Goal: Navigation & Orientation: Find specific page/section

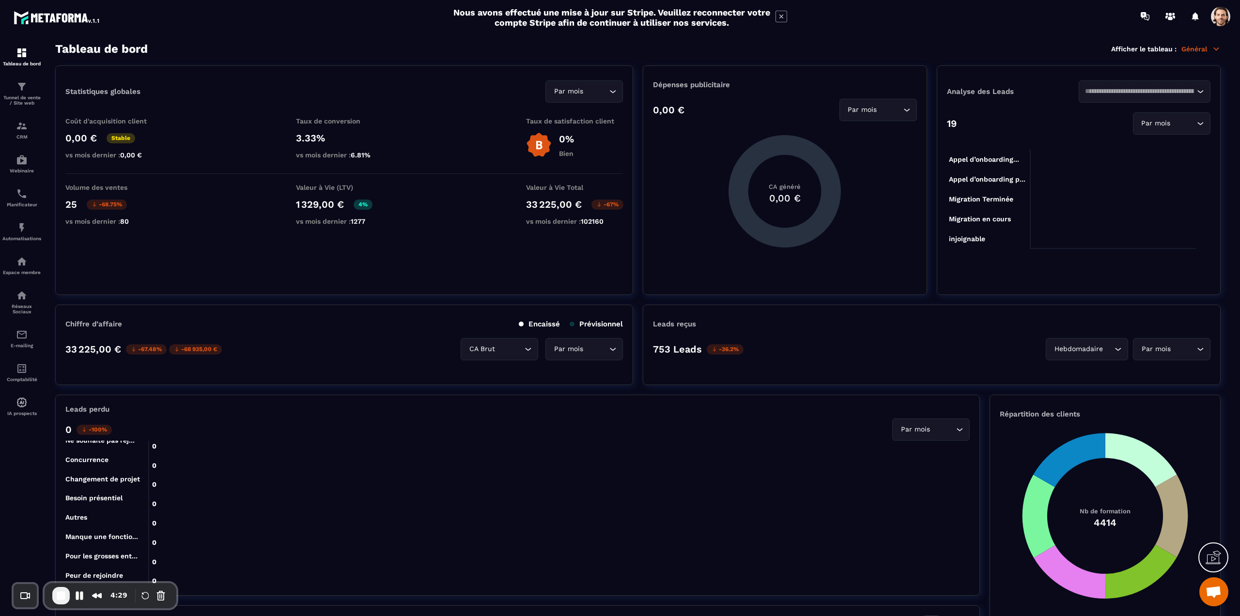
click at [1194, 50] on p "Général" at bounding box center [1200, 49] width 39 height 9
click at [1163, 109] on link "Tunnel de vente" at bounding box center [1162, 110] width 82 height 9
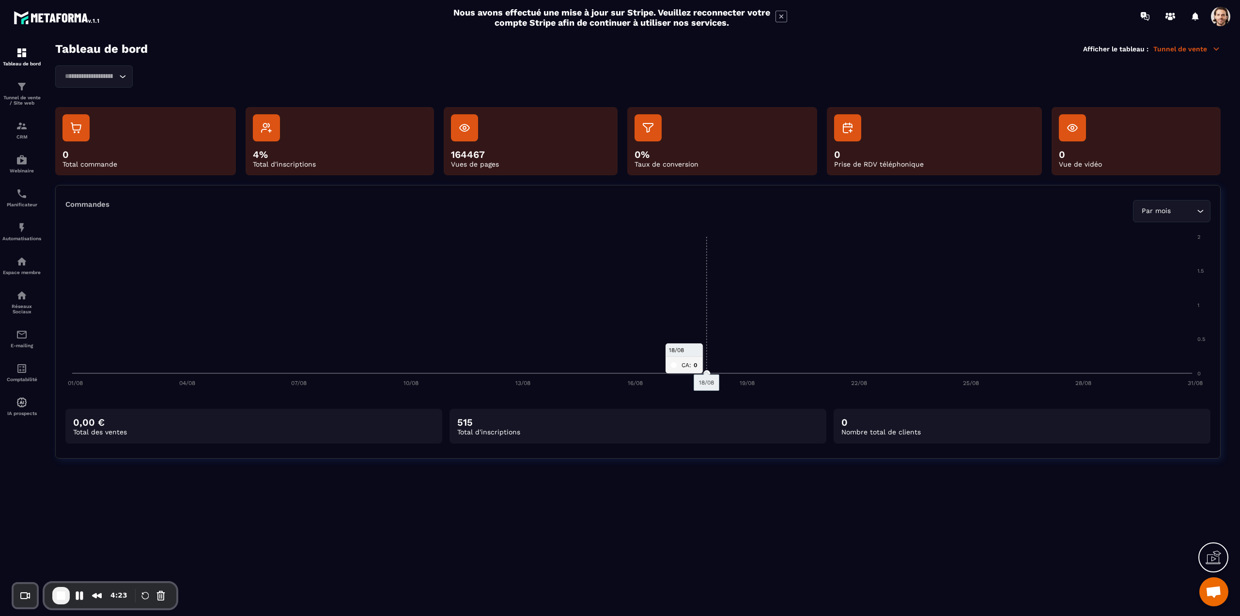
click at [1203, 50] on p "Tunnel de vente" at bounding box center [1186, 49] width 67 height 9
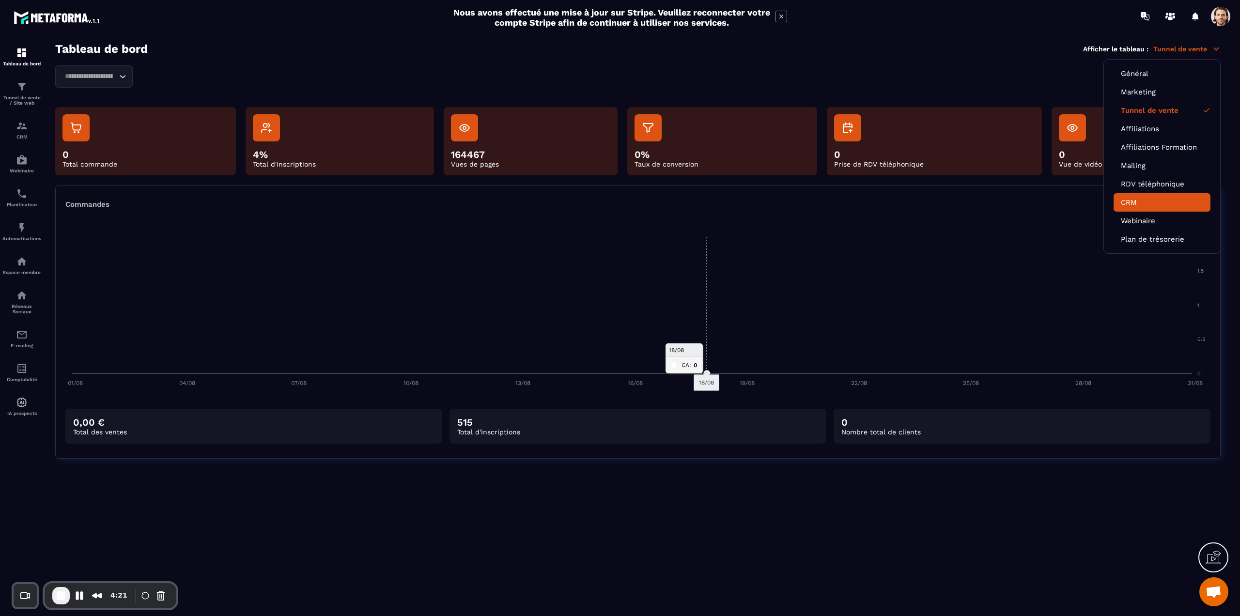
click at [1131, 198] on link "CRM" at bounding box center [1162, 202] width 82 height 9
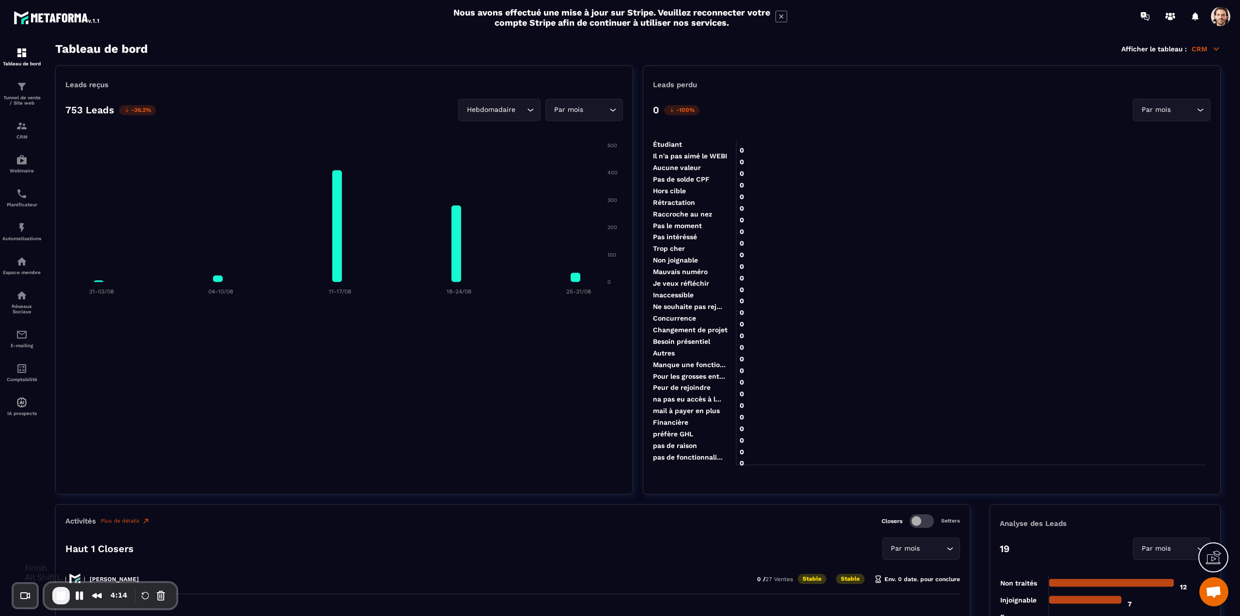
click at [54, 592] on button "End Recording" at bounding box center [60, 595] width 17 height 17
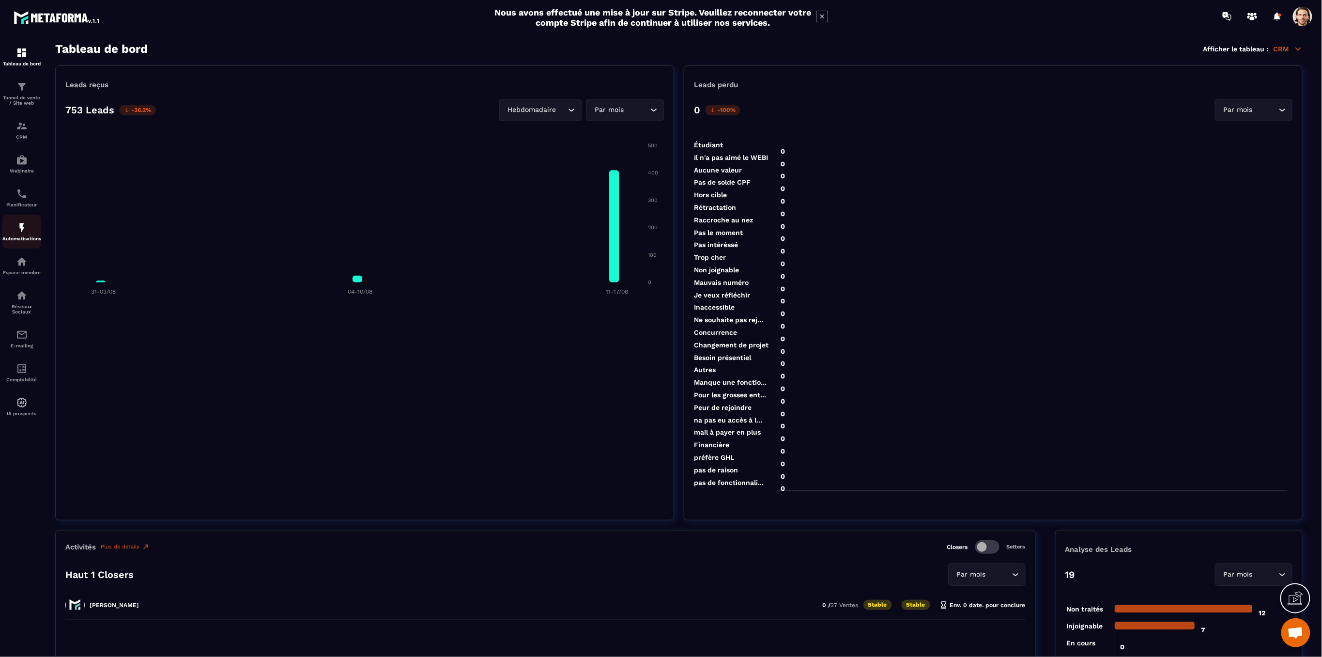
click at [26, 229] on img at bounding box center [22, 228] width 12 height 12
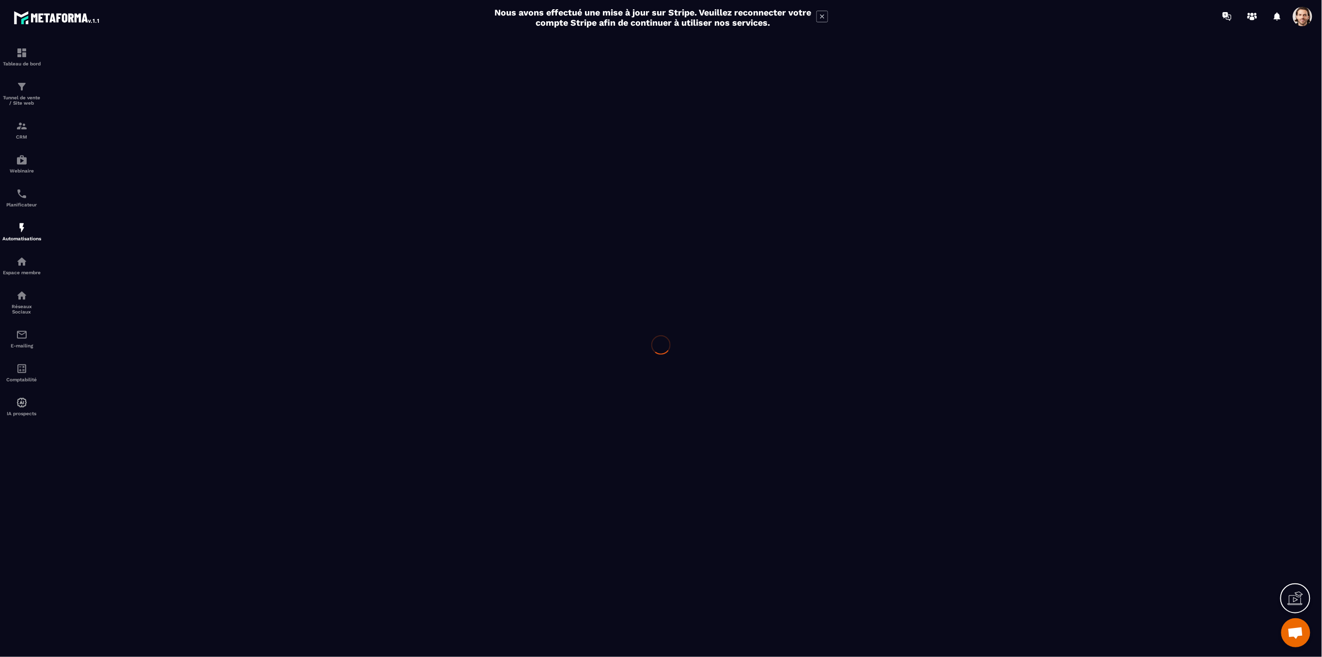
click at [22, 157] on div at bounding box center [661, 344] width 1322 height 624
click at [18, 165] on div at bounding box center [661, 344] width 1322 height 624
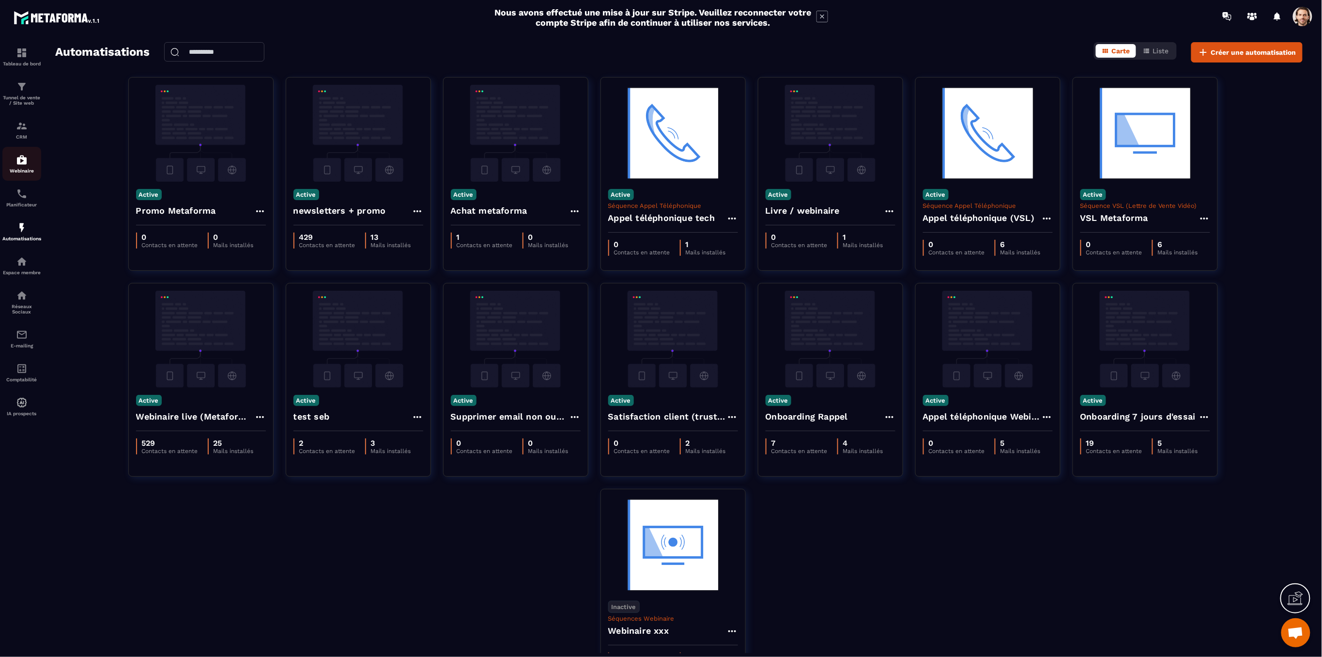
click at [27, 164] on img at bounding box center [22, 160] width 12 height 12
